Goal: Navigation & Orientation: Find specific page/section

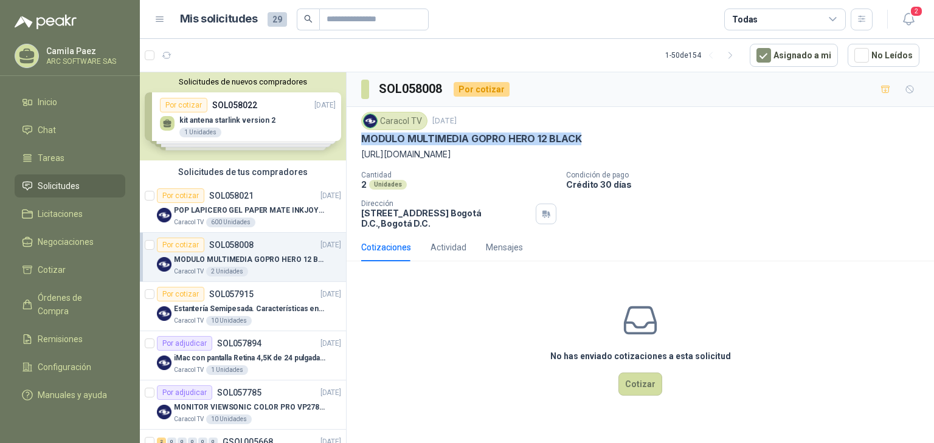
scroll to position [97, 0]
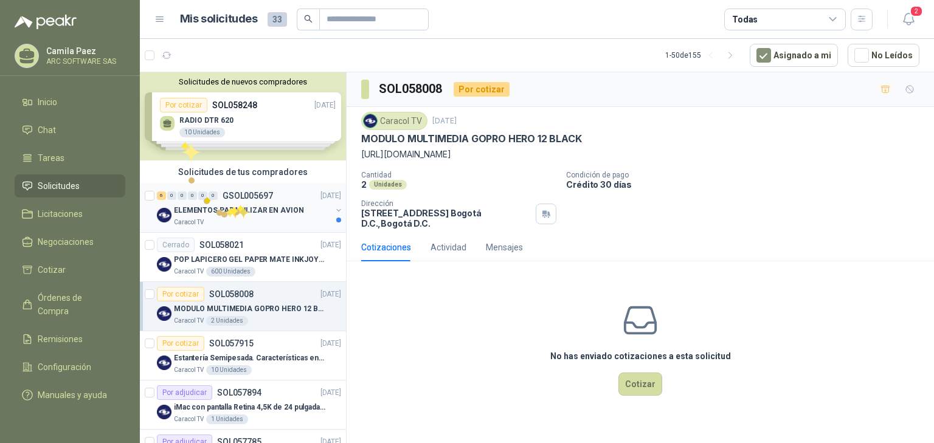
click at [236, 205] on p "ELEMENTOS PARA ULIZAR EN AVION" at bounding box center [239, 211] width 130 height 12
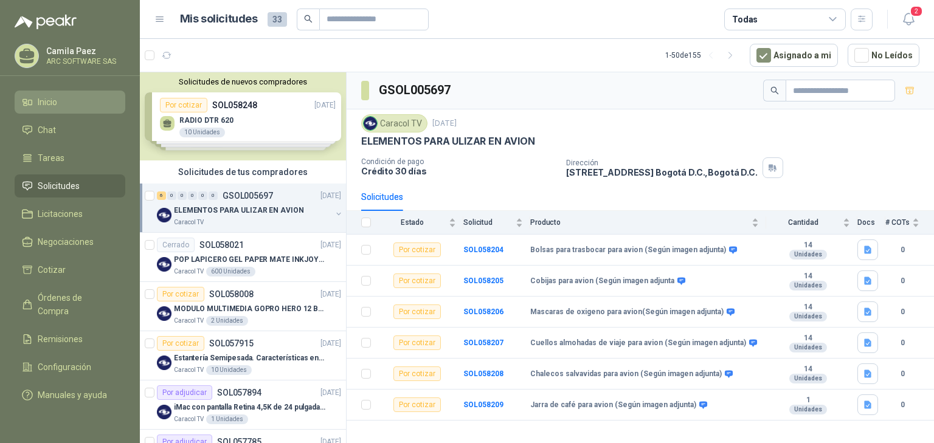
click at [41, 100] on span "Inicio" at bounding box center [47, 101] width 19 height 13
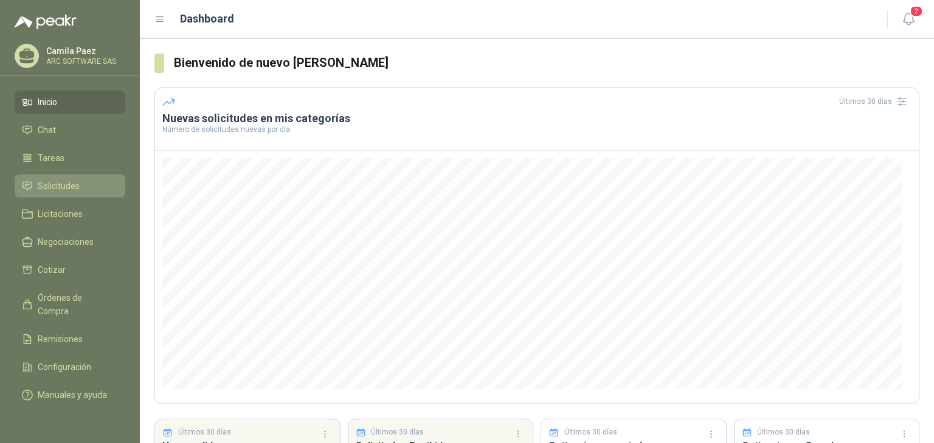
click at [60, 187] on span "Solicitudes" at bounding box center [59, 185] width 42 height 13
